Goal: Navigation & Orientation: Go to known website

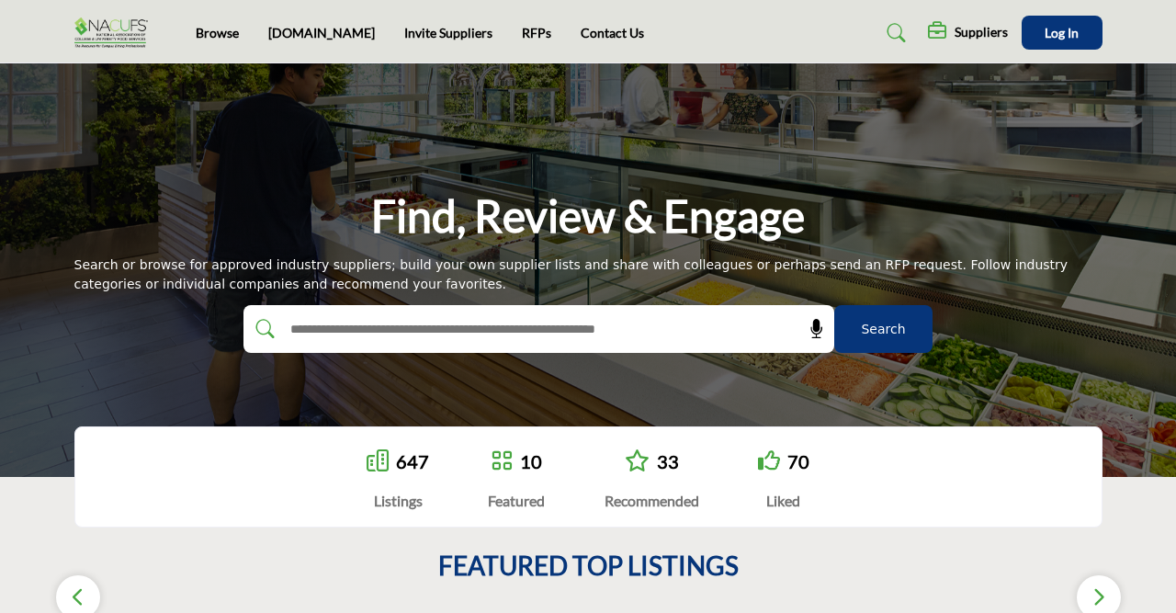
click at [978, 30] on h5 "Suppliers" at bounding box center [980, 32] width 53 height 17
click at [924, 32] on div at bounding box center [894, 32] width 68 height 29
click at [233, 35] on link "Browse" at bounding box center [217, 33] width 43 height 16
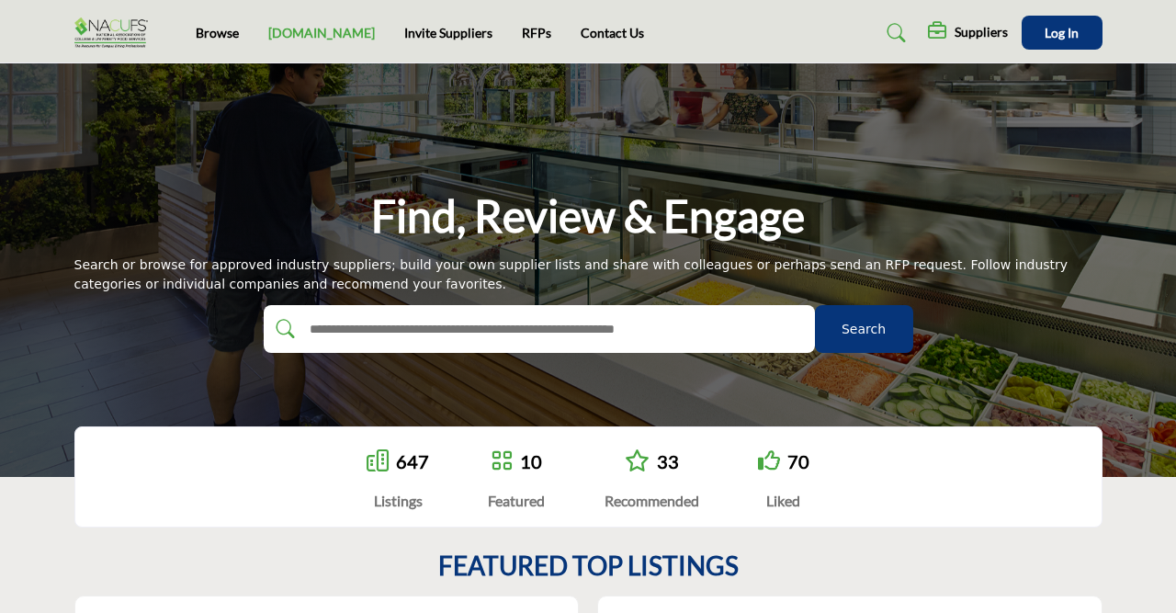
click at [286, 34] on link "[DOMAIN_NAME]" at bounding box center [321, 33] width 107 height 16
